Goal: Task Accomplishment & Management: Complete application form

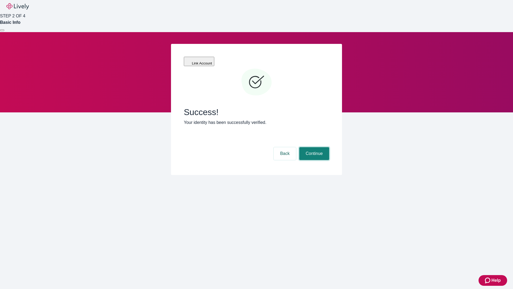
click at [313, 147] on button "Continue" at bounding box center [314, 153] width 30 height 13
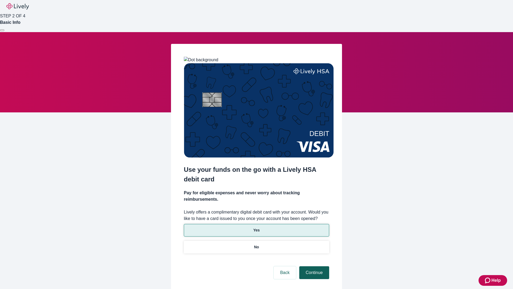
click at [256, 227] on p "Yes" at bounding box center [256, 230] width 6 height 6
click at [313, 266] on button "Continue" at bounding box center [314, 272] width 30 height 13
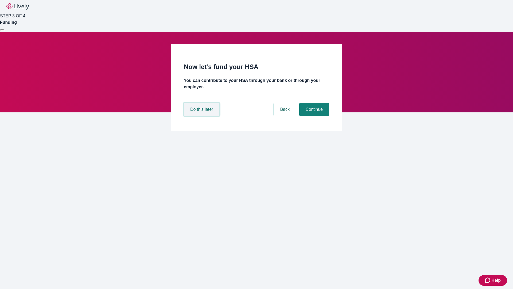
click at [202, 116] on button "Do this later" at bounding box center [202, 109] width 36 height 13
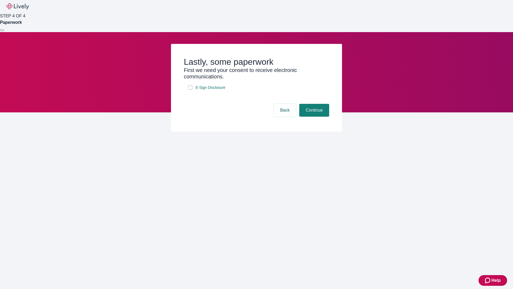
click at [190, 89] on input "E-Sign Disclosure" at bounding box center [190, 87] width 4 height 4
checkbox input "true"
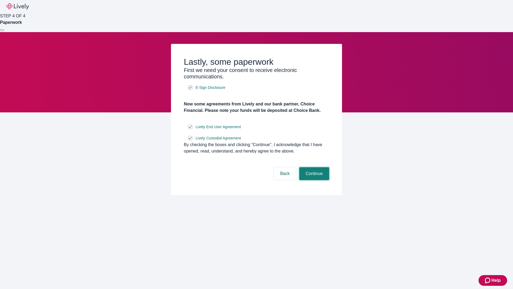
click at [313, 180] on button "Continue" at bounding box center [314, 173] width 30 height 13
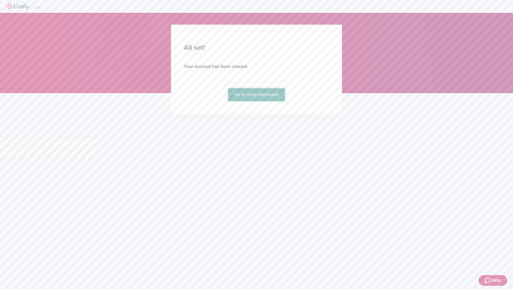
click at [256, 101] on link "Go to Lively dashboard" at bounding box center [256, 94] width 57 height 13
